Goal: Information Seeking & Learning: Learn about a topic

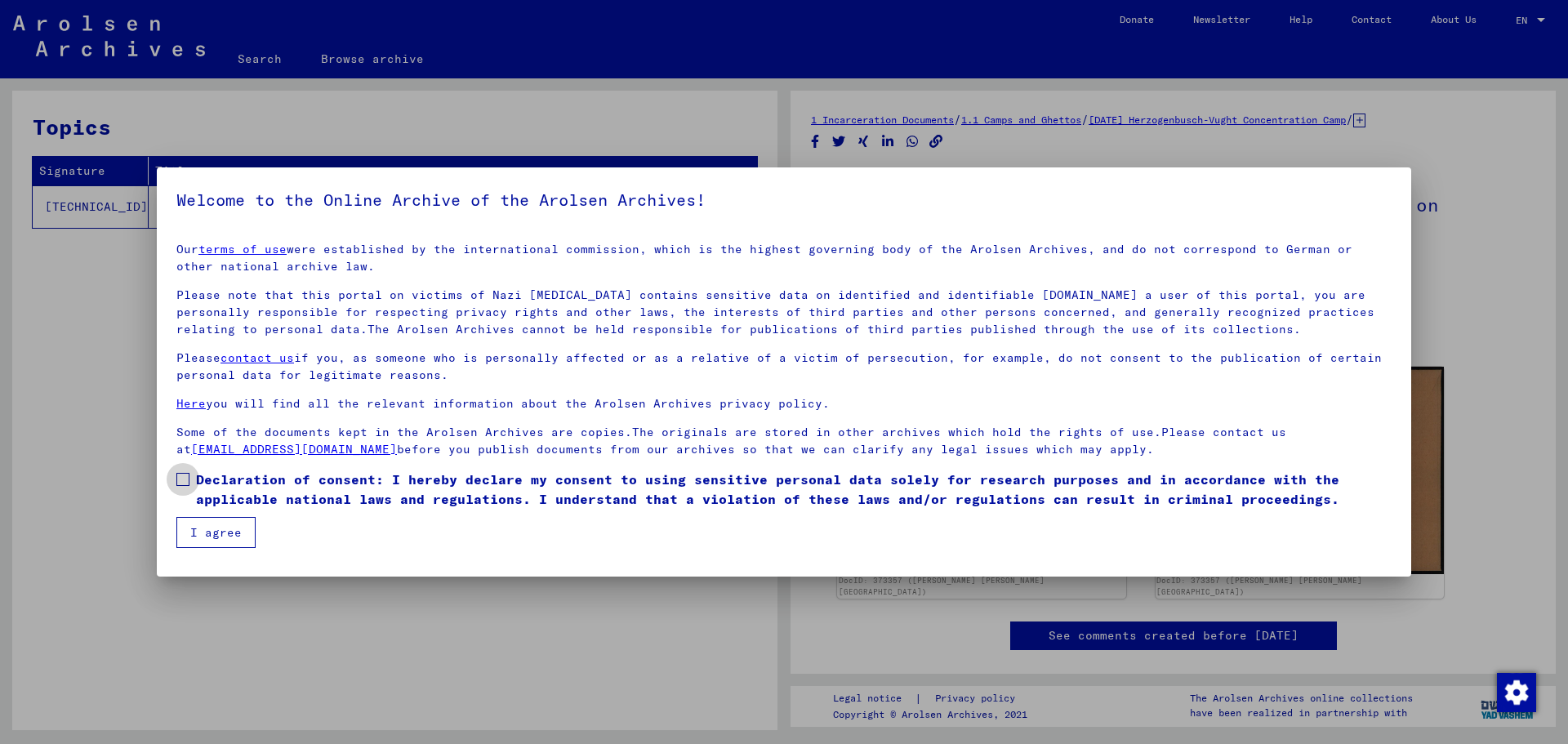
click at [185, 479] on span at bounding box center [183, 479] width 13 height 13
click at [190, 527] on button "I agree" at bounding box center [216, 533] width 79 height 31
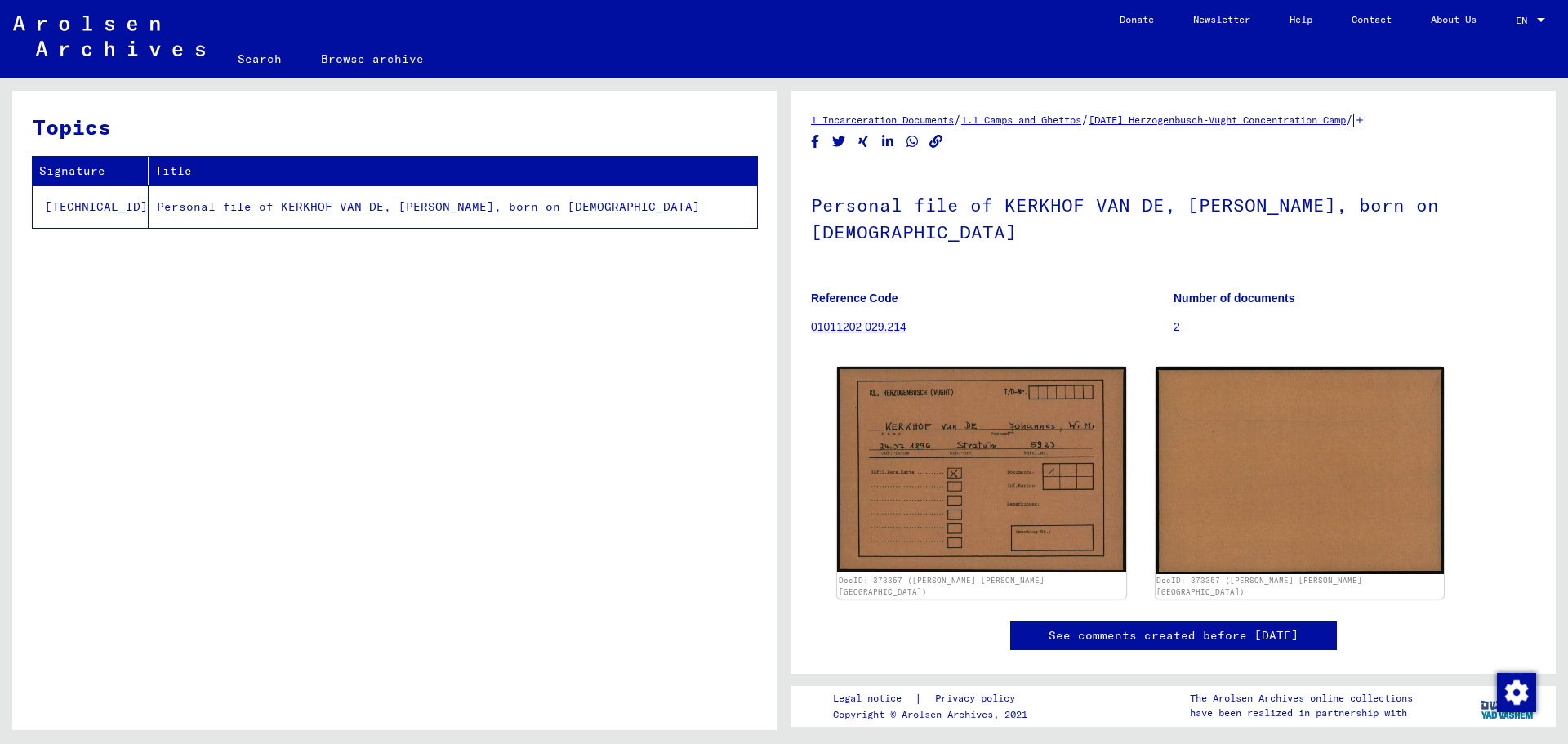
click at [1059, 628] on link "See comments created before [DATE]" at bounding box center [1174, 636] width 250 height 17
click at [873, 320] on link "01011202 029.214" at bounding box center [859, 327] width 95 height 13
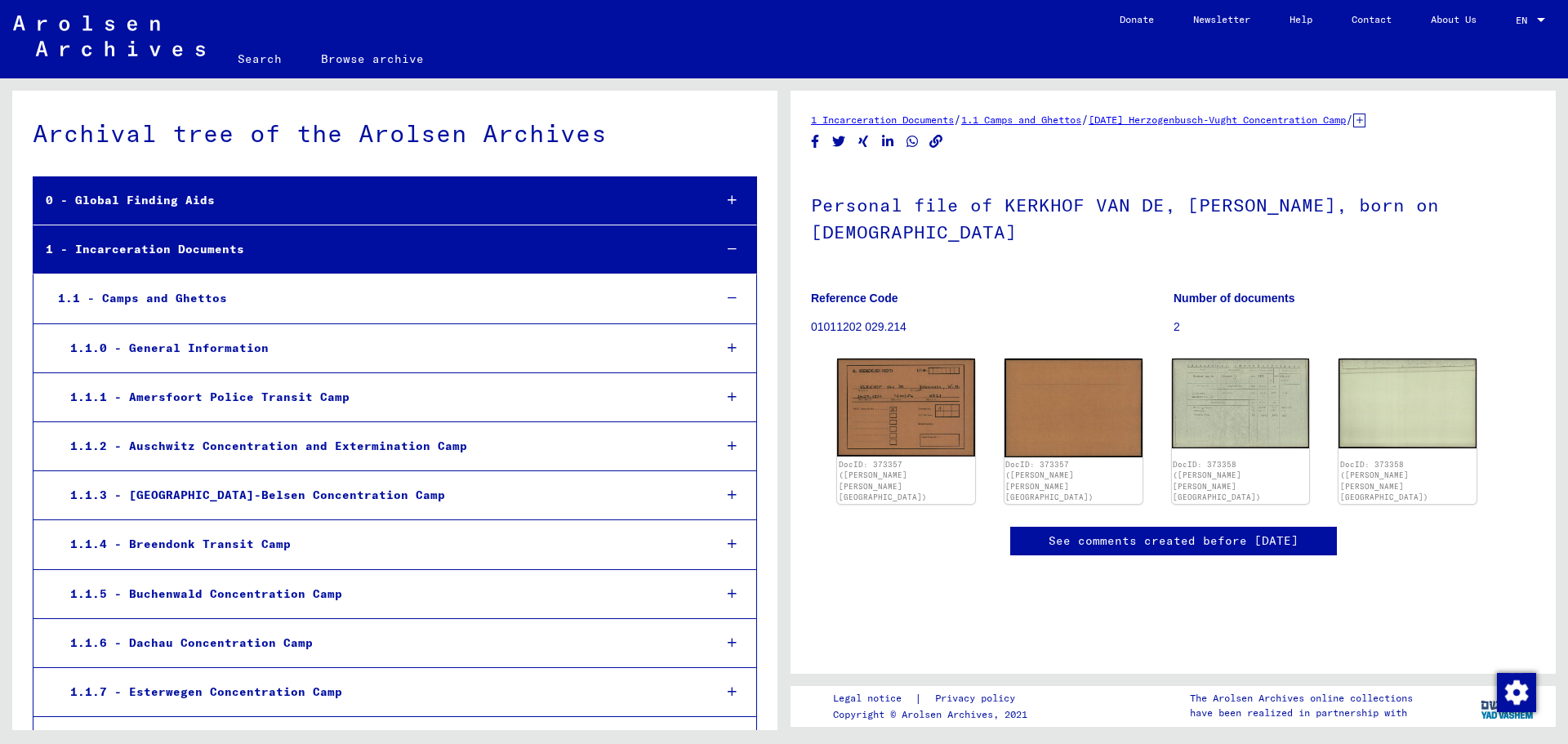
scroll to position [19484, 0]
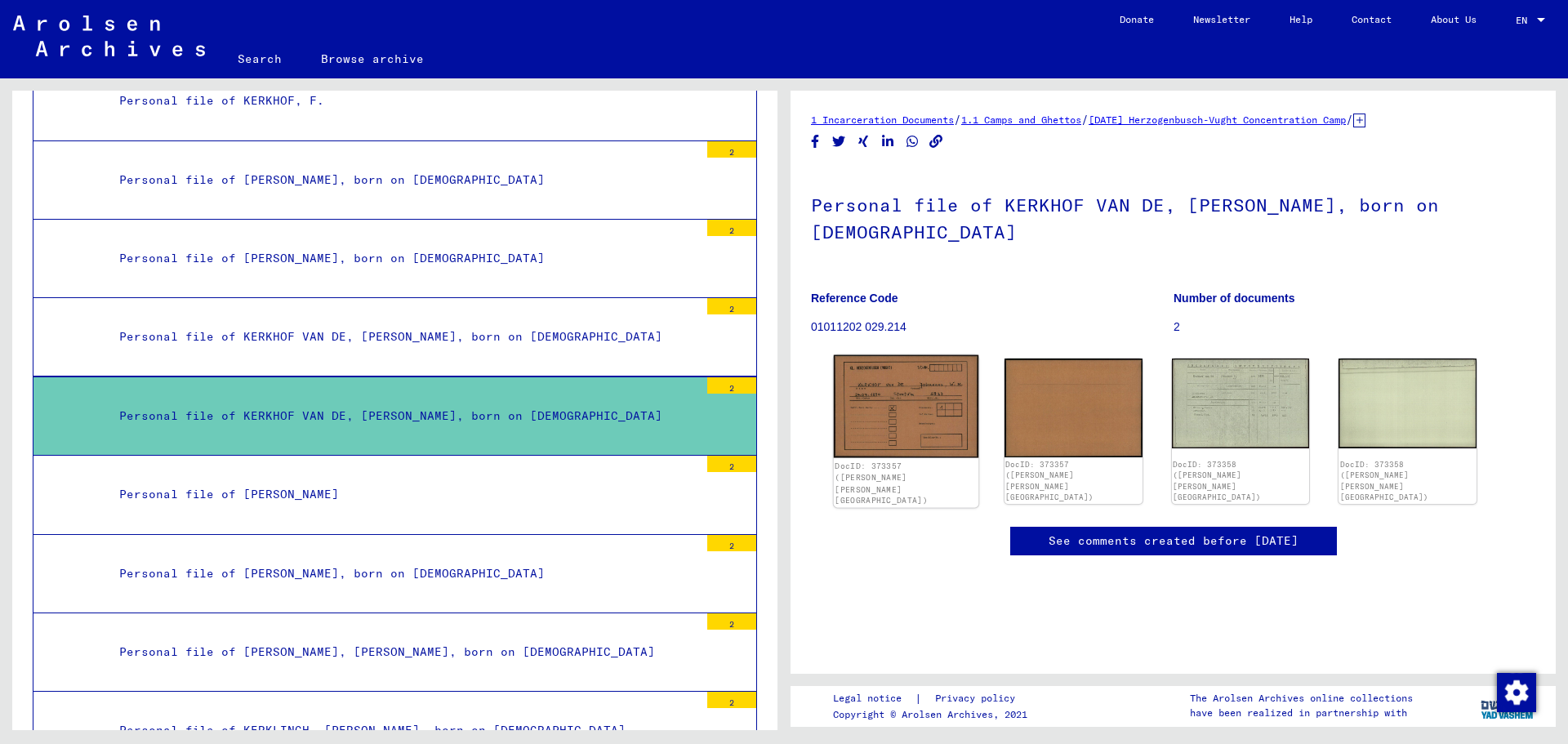
click at [906, 383] on img at bounding box center [907, 407] width 145 height 103
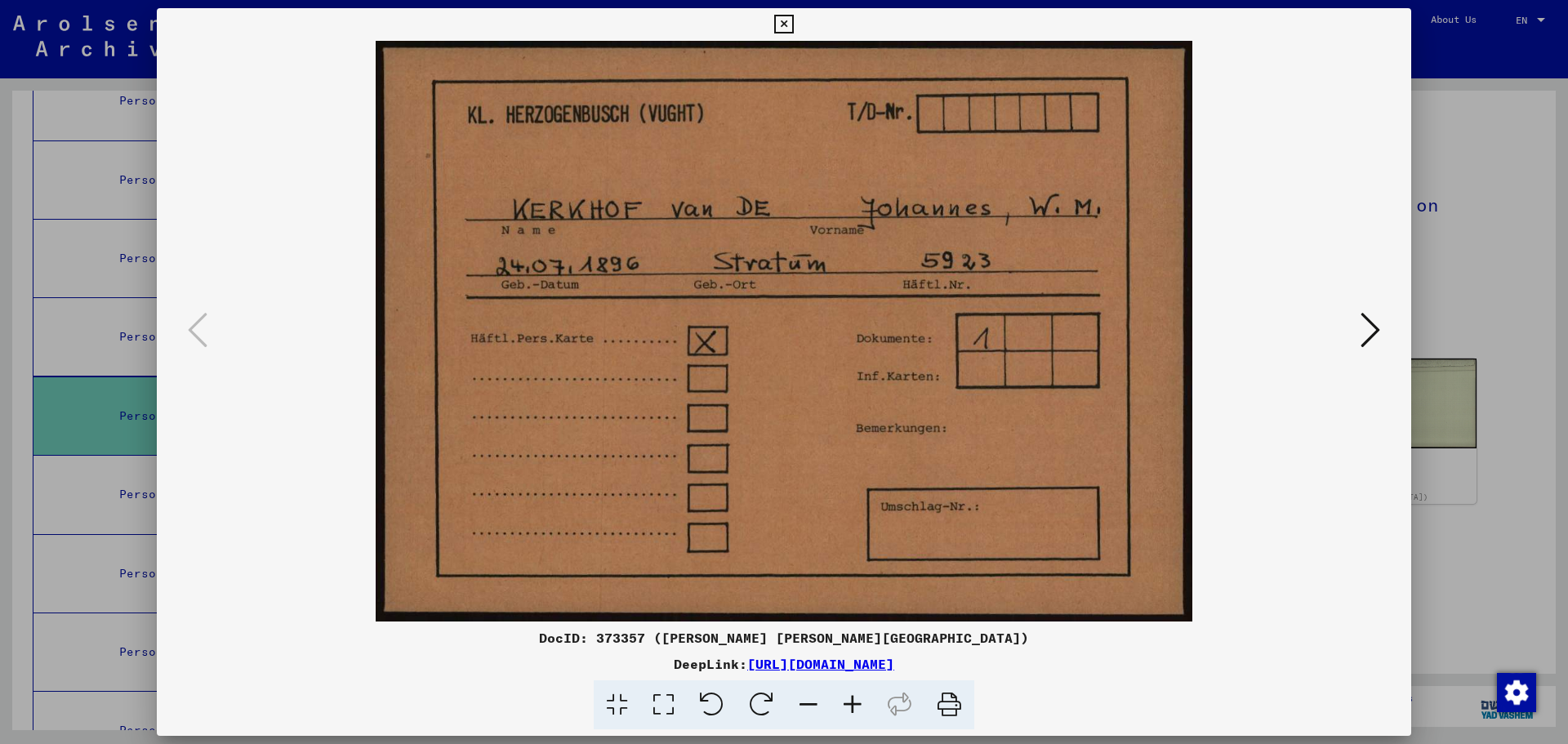
click at [1370, 340] on icon at bounding box center [1370, 329] width 19 height 40
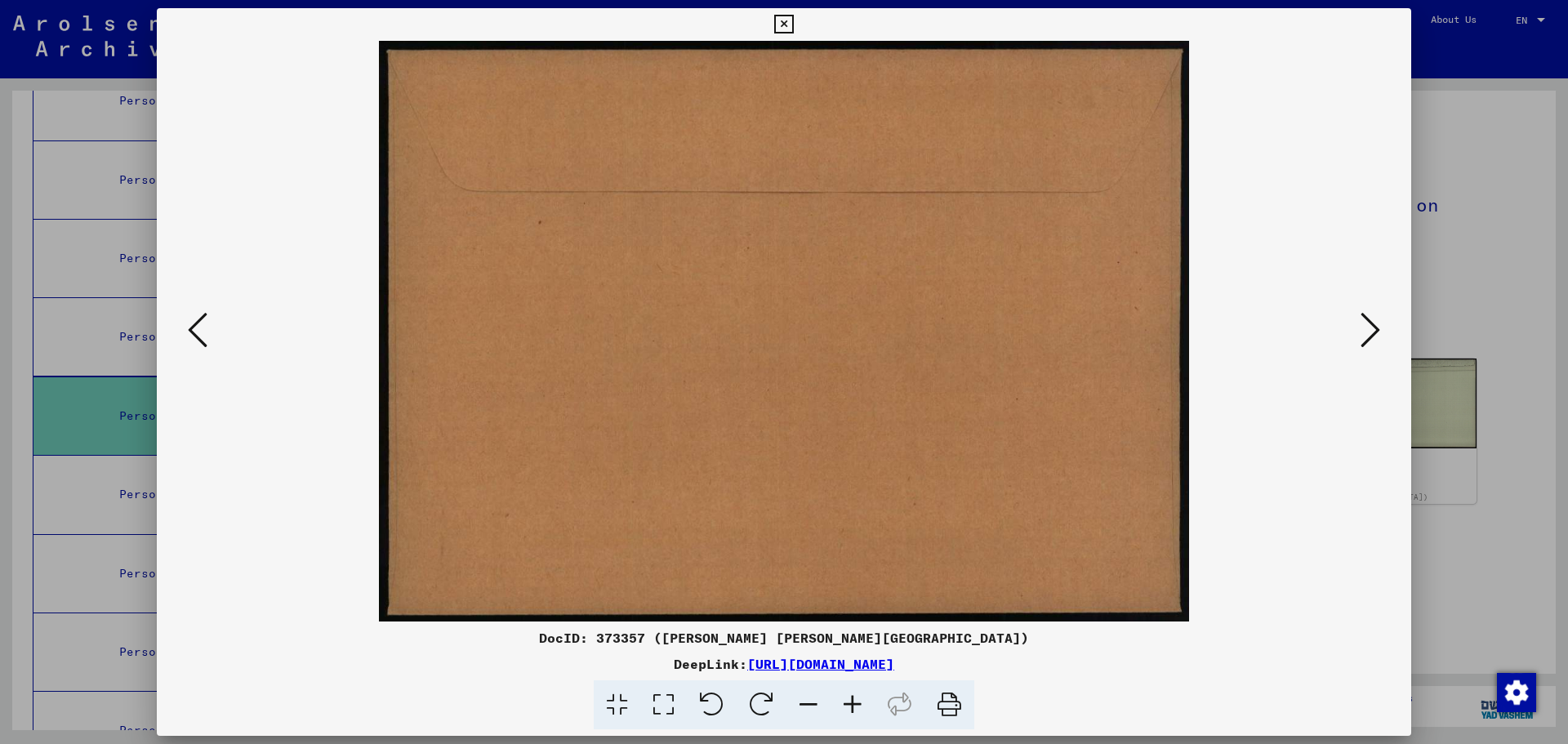
click at [1369, 342] on icon at bounding box center [1370, 329] width 19 height 40
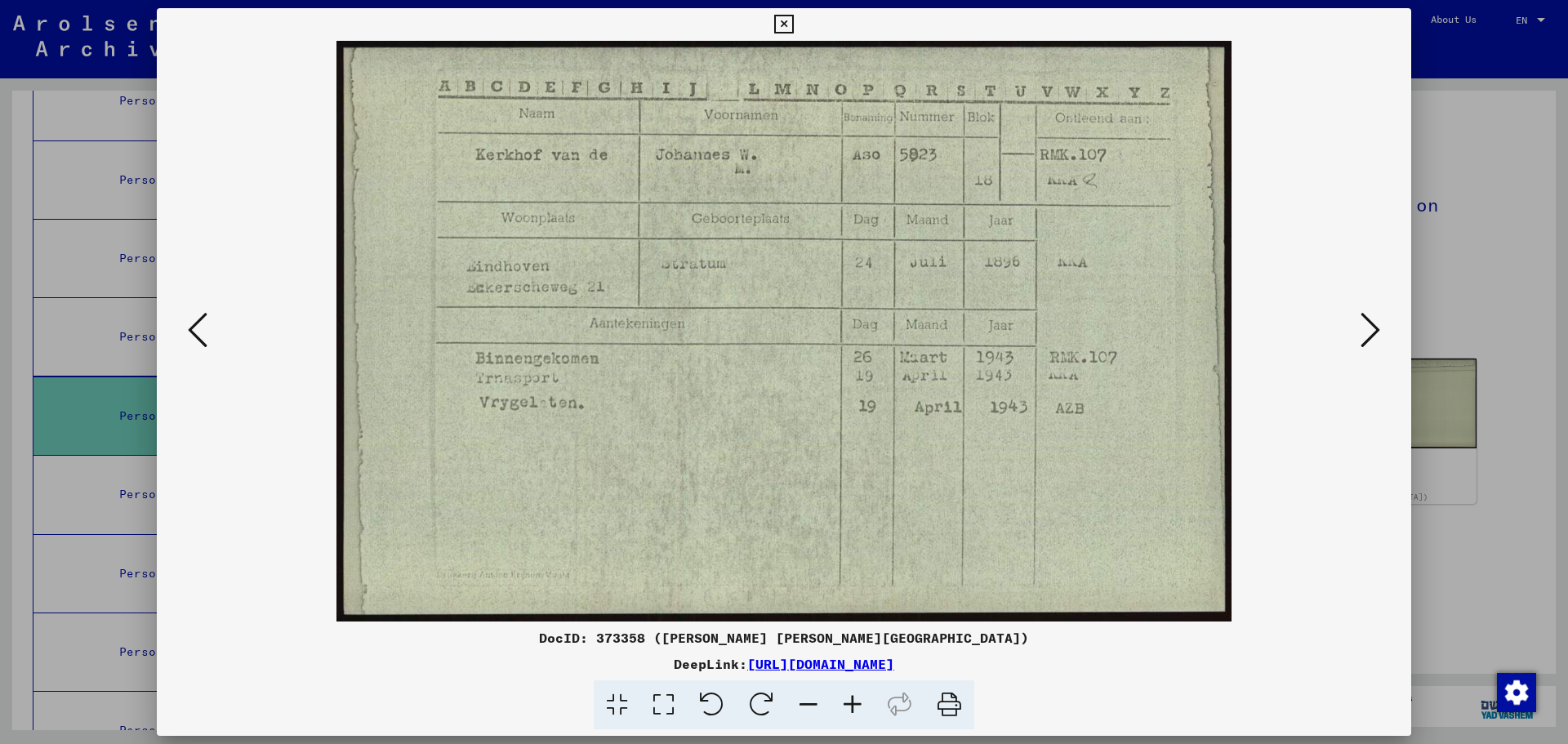
click at [945, 700] on icon at bounding box center [949, 705] width 50 height 50
click at [191, 329] on icon at bounding box center [197, 329] width 19 height 40
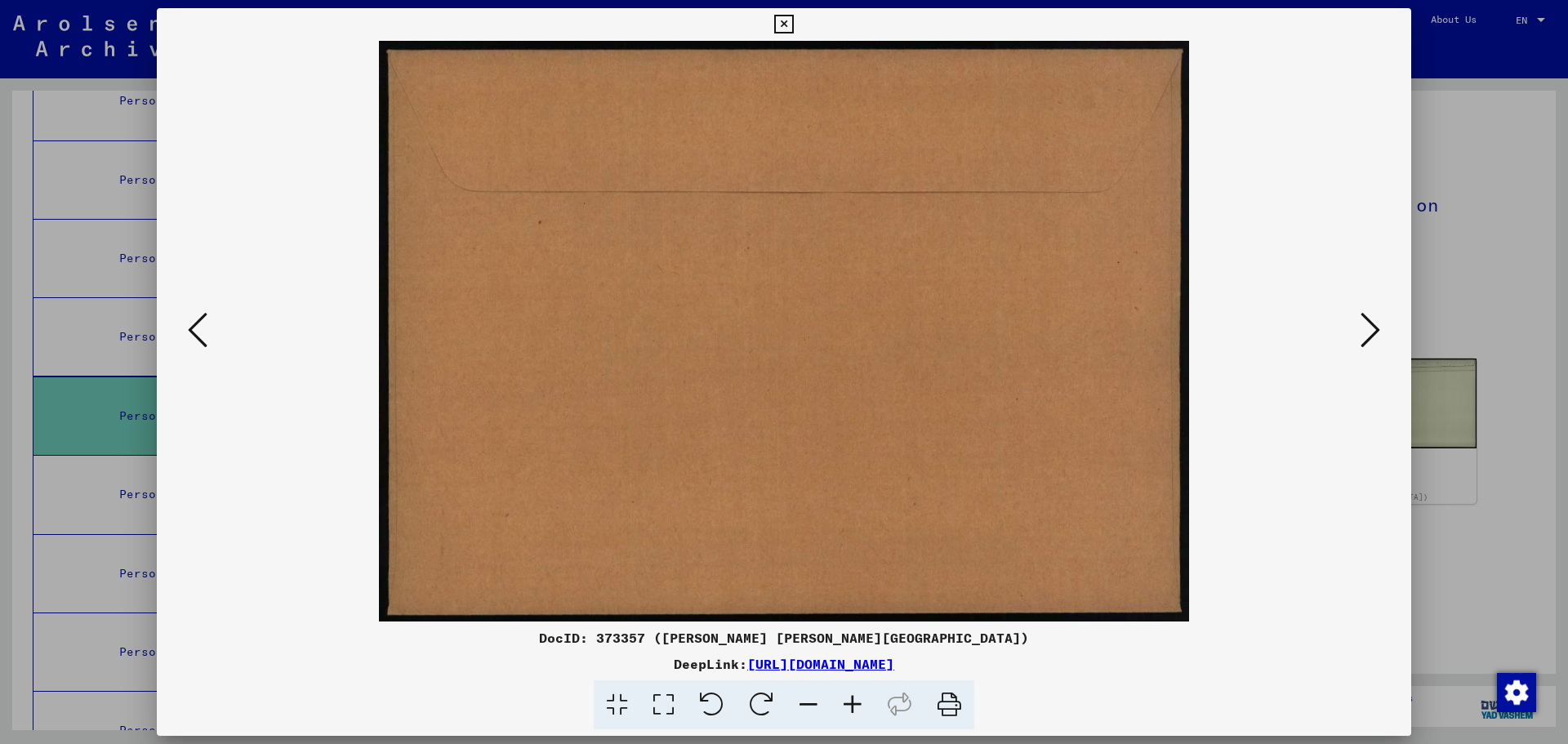
click at [191, 329] on icon at bounding box center [197, 329] width 19 height 40
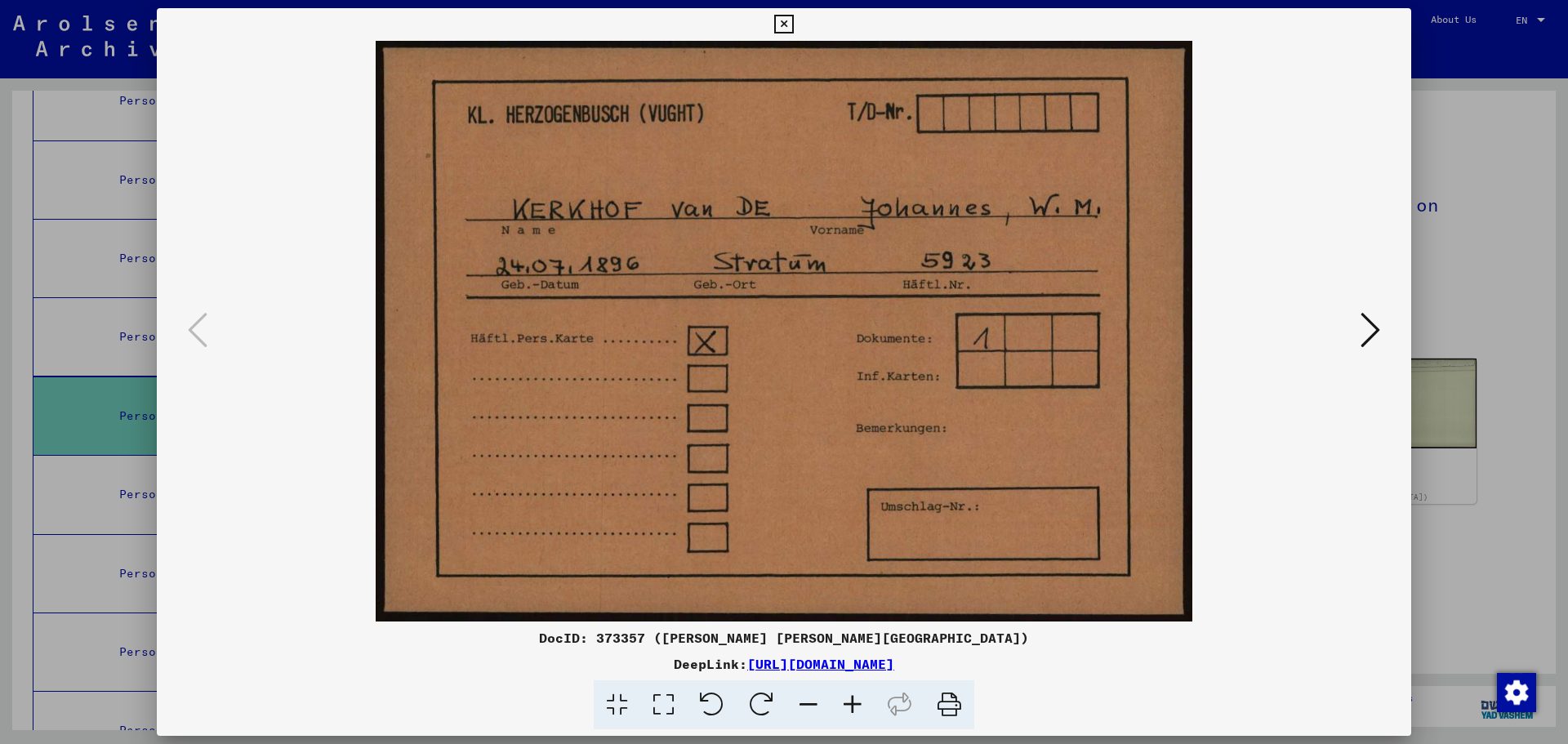
click at [944, 704] on icon at bounding box center [949, 705] width 50 height 50
click at [1366, 329] on icon at bounding box center [1370, 329] width 19 height 40
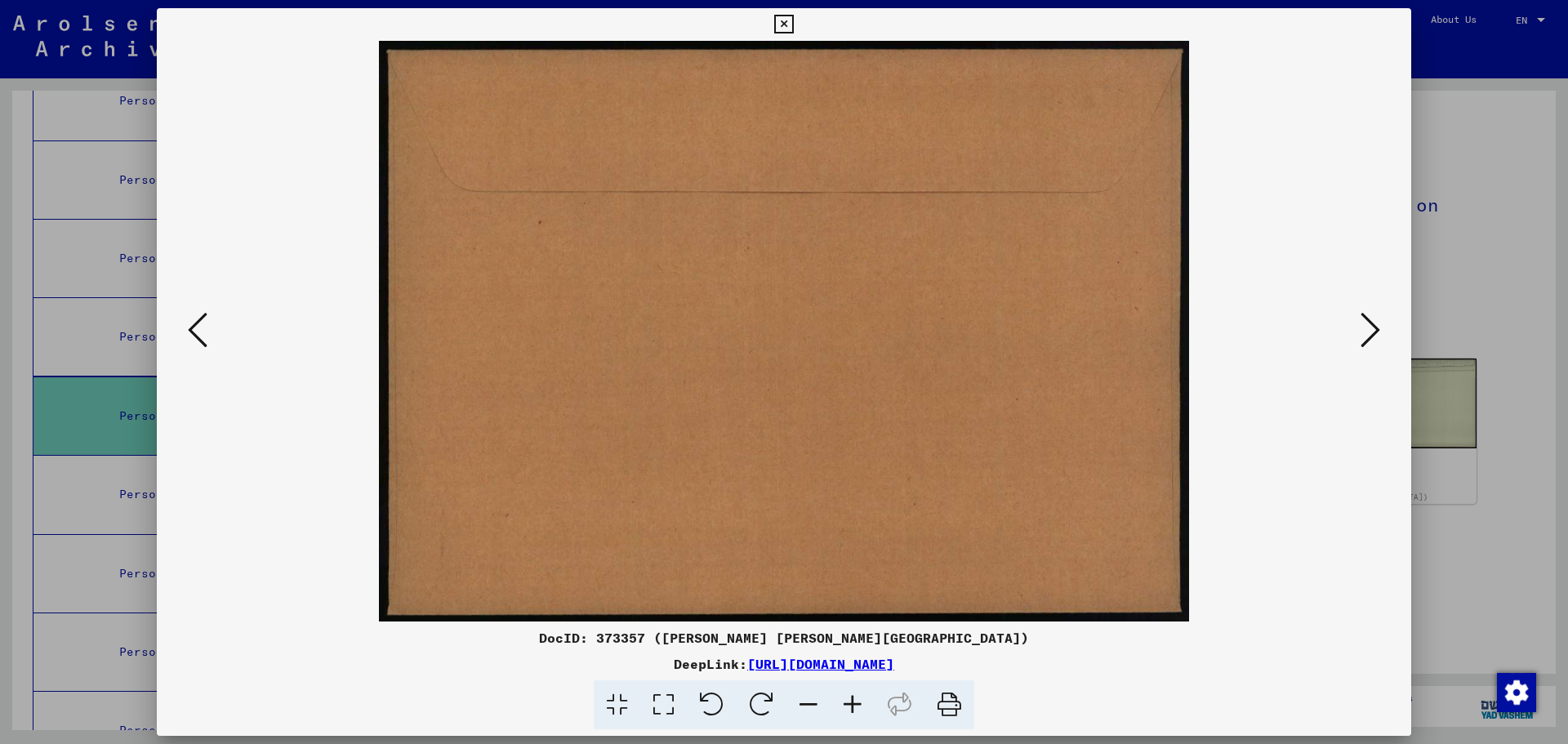
click at [1366, 329] on icon at bounding box center [1370, 329] width 19 height 40
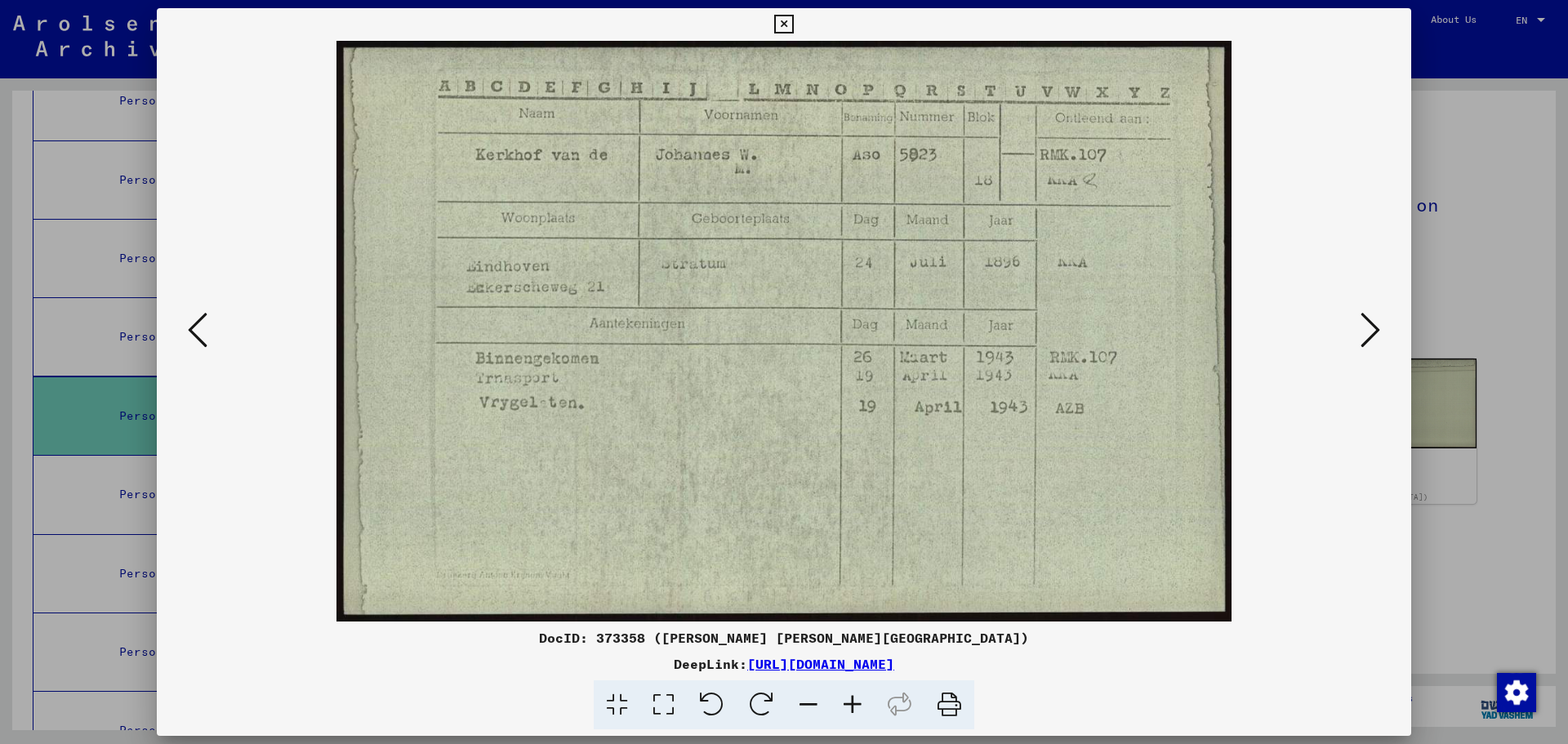
click at [1366, 329] on icon at bounding box center [1370, 329] width 19 height 40
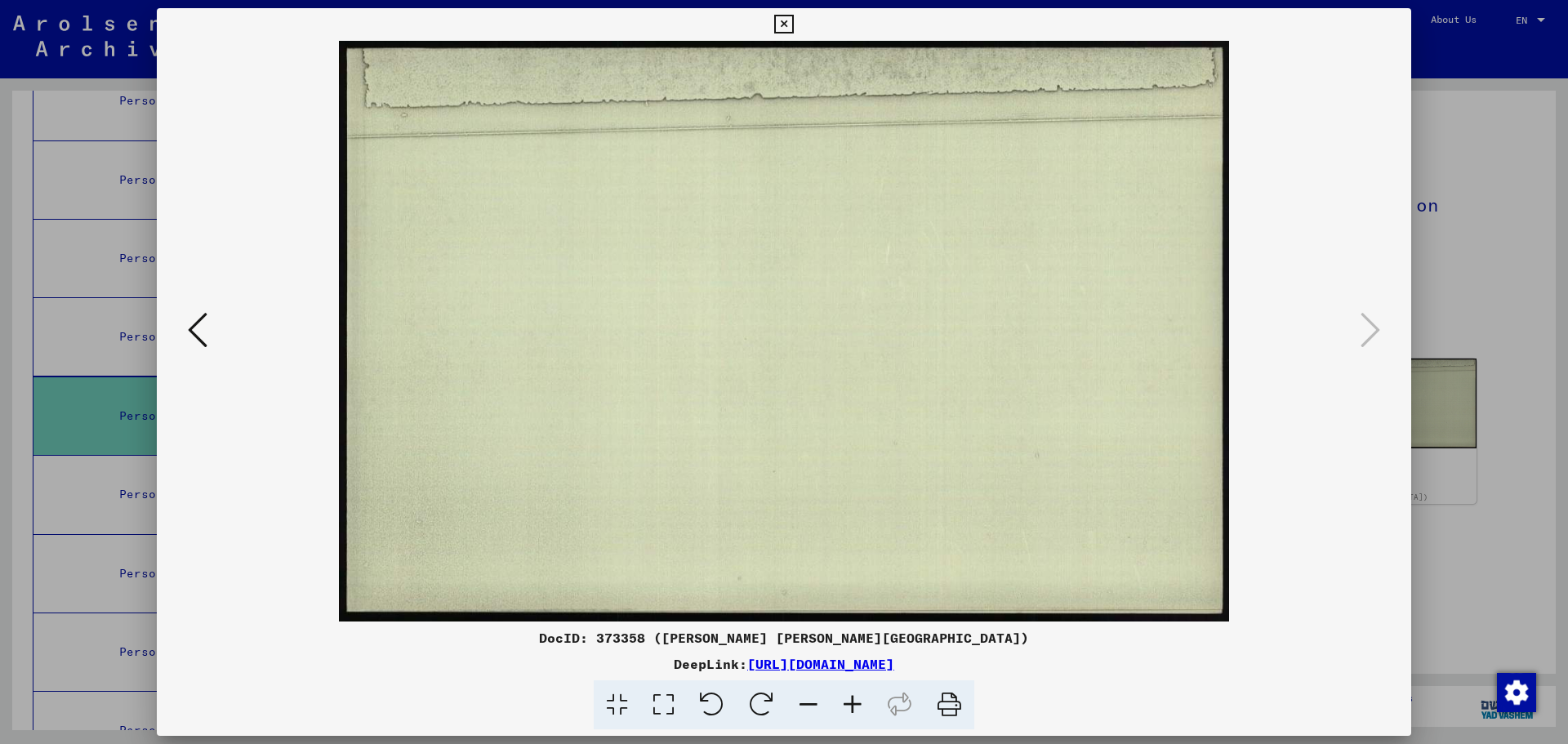
click at [895, 668] on link "[URL][DOMAIN_NAME]" at bounding box center [821, 663] width 147 height 16
